Goal: Check status: Check status

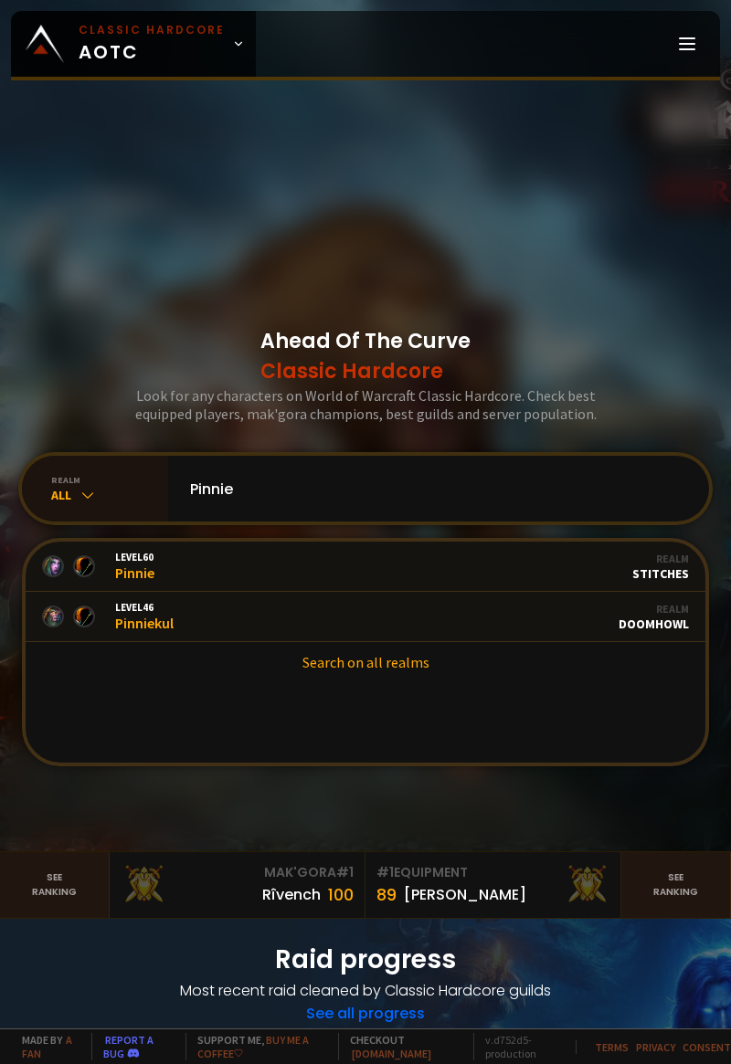
type input "Pinnie"
click at [432, 642] on link "Level 46 Pinniekul Guild Stalwart Realm Doomhowl" at bounding box center [365, 617] width 679 height 50
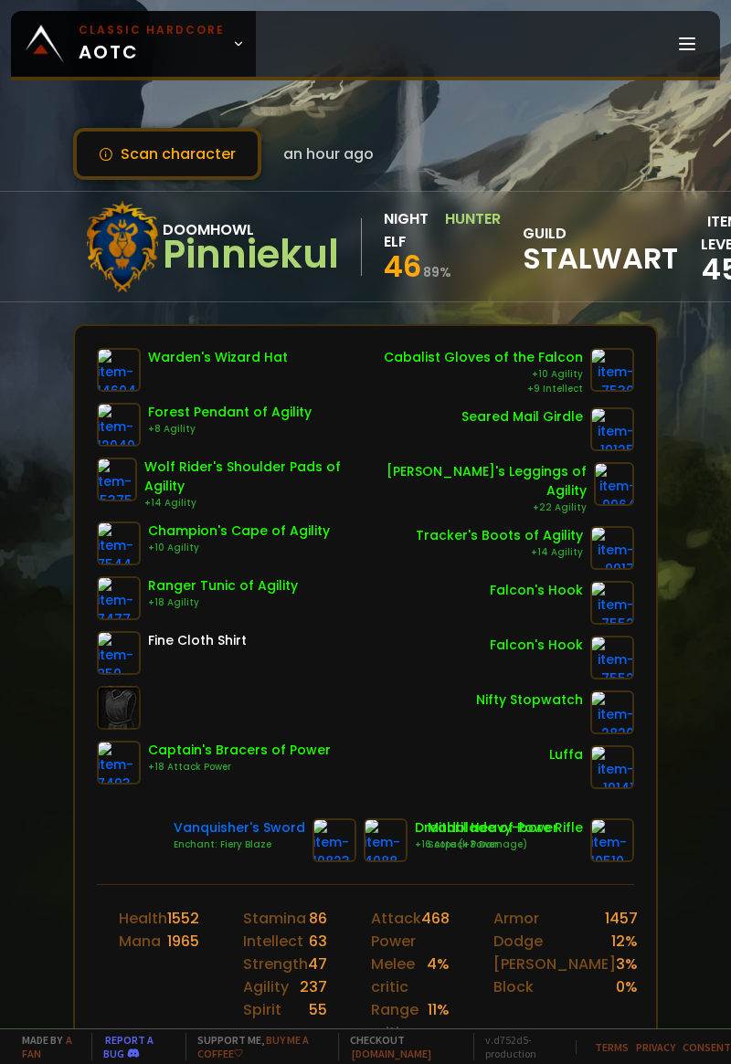
click at [129, 170] on button "Scan character" at bounding box center [167, 154] width 188 height 52
